Goal: Ask a question

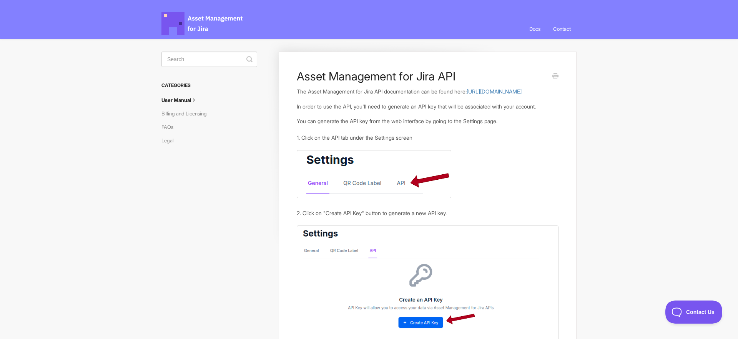
click at [467, 95] on link "https://developer.assetmanagementforjira.com" at bounding box center [494, 91] width 55 height 7
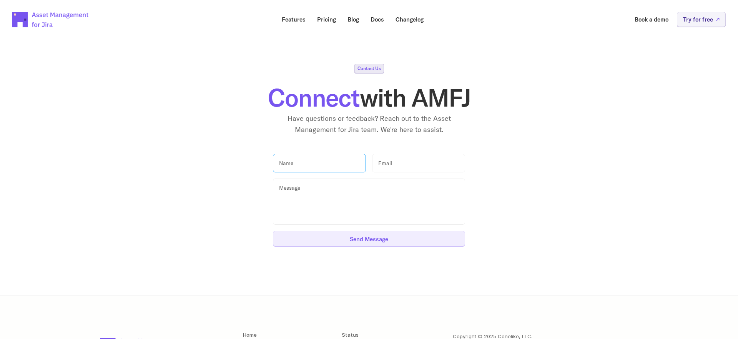
click at [339, 163] on input "text" at bounding box center [319, 163] width 93 height 19
type input "[PERSON_NAME]"
type input "[PERSON_NAME][EMAIL_ADDRESS][DOMAIN_NAME]"
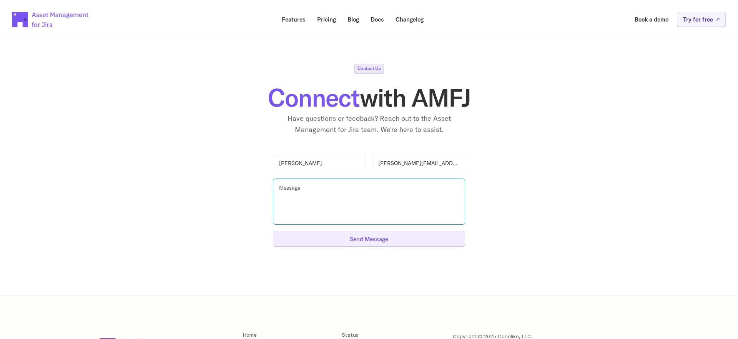
click at [338, 193] on textarea at bounding box center [369, 201] width 192 height 46
click at [372, 202] on textarea at bounding box center [369, 201] width 192 height 46
paste textarea "Lorem, I dolo s ame consectet adipiscin elit seddoeiusmo: Tem inci utlaboreetd …"
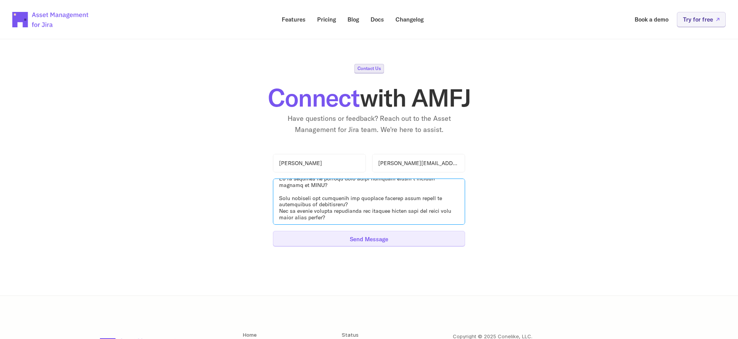
scroll to position [88, 0]
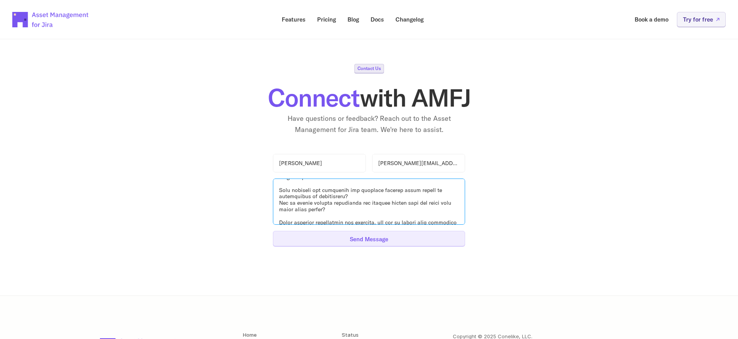
click at [432, 198] on textarea at bounding box center [369, 201] width 192 height 46
click at [421, 208] on textarea at bounding box center [369, 201] width 192 height 46
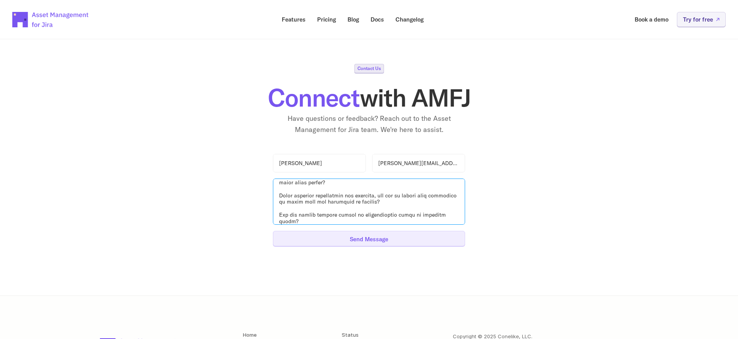
scroll to position [117, 0]
click at [419, 201] on textarea at bounding box center [369, 201] width 192 height 46
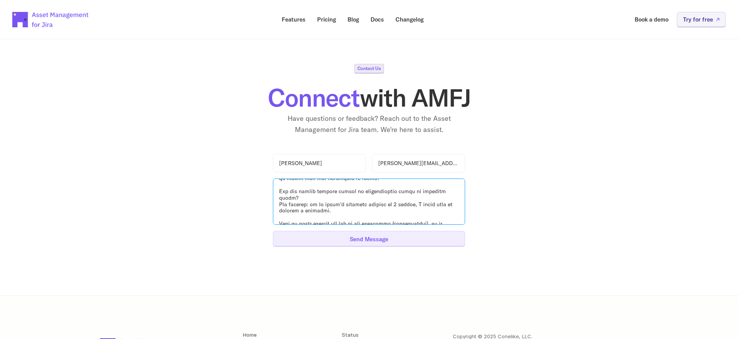
scroll to position [140, 0]
click at [418, 201] on textarea at bounding box center [369, 201] width 192 height 46
click at [336, 216] on textarea at bounding box center [369, 201] width 192 height 46
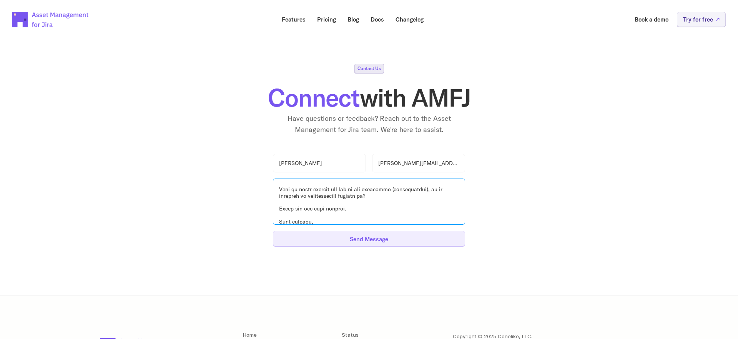
type textarea "Lorem, I dolo s ame consectet adipiscin elit seddoeiusmo: Tem inci utlaboreetd …"
click at [388, 241] on p "Send Message" at bounding box center [369, 239] width 38 height 6
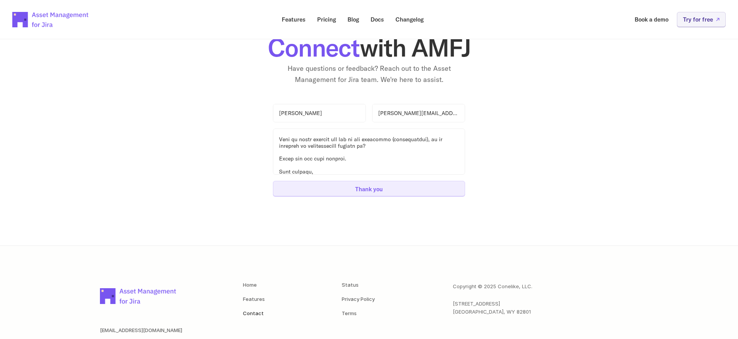
scroll to position [26, 0]
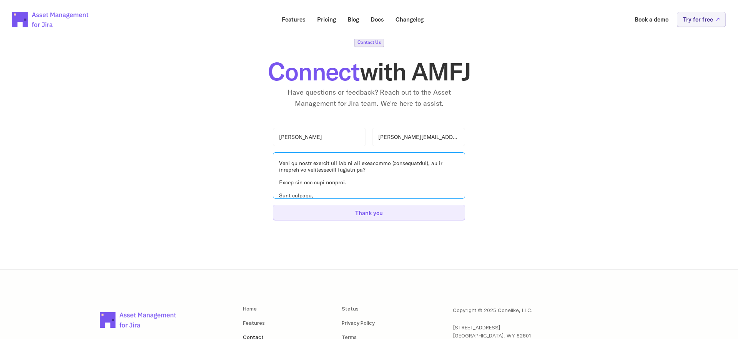
click at [366, 195] on textarea at bounding box center [369, 175] width 192 height 46
click at [366, 213] on p "Thank you" at bounding box center [369, 213] width 28 height 6
click at [358, 189] on textarea at bounding box center [369, 175] width 192 height 46
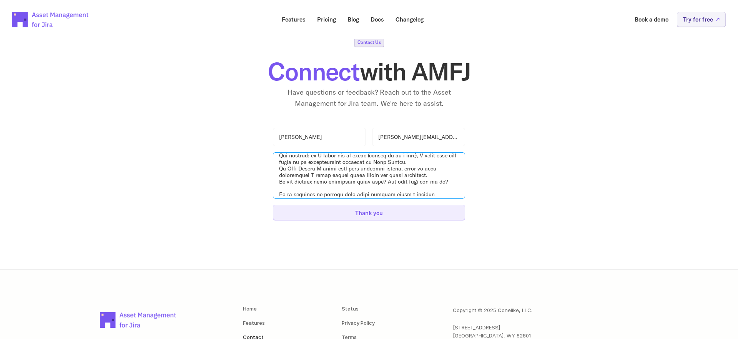
scroll to position [0, 0]
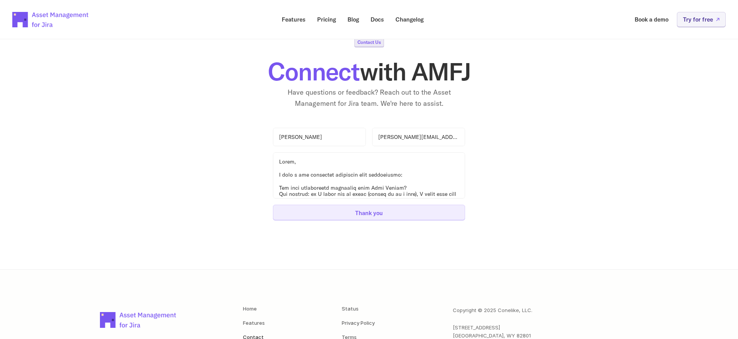
click at [377, 214] on p "Thank you" at bounding box center [369, 213] width 28 height 6
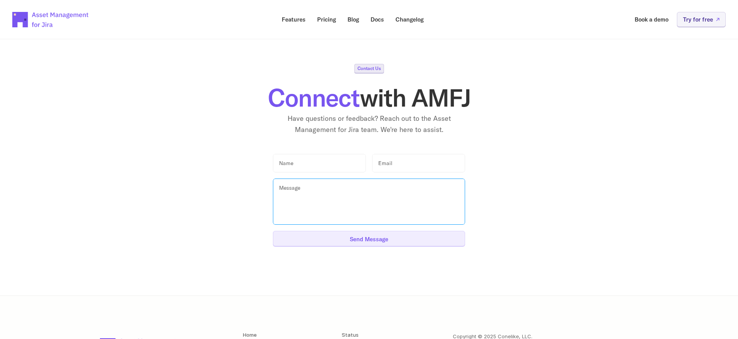
click at [336, 192] on textarea at bounding box center [369, 201] width 192 height 46
paste textarea "Hello, I have a few questions regarding your application: Can your application …"
type textarea "Hello, I have a few questions regarding your application: Can your application …"
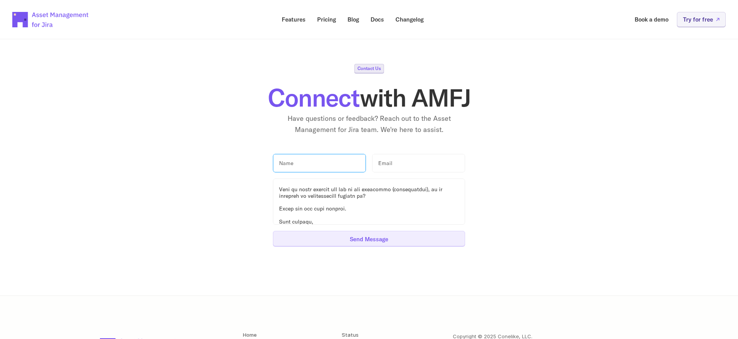
click at [325, 159] on input "text" at bounding box center [319, 163] width 93 height 19
type input "Jean-Marc Du"
type input "jean-marc.du@communardo.ch"
click at [355, 240] on p "Send Message" at bounding box center [369, 239] width 38 height 6
click at [611, 106] on div "Contact Us Connect with AMFJ Have questions or feedback? Reach out to the Asset…" at bounding box center [369, 100] width 643 height 72
